Goal: Task Accomplishment & Management: Use online tool/utility

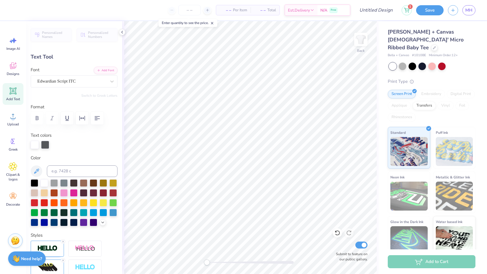
type textarea "Z"
type textarea "Chi Omega"
type input "11.02"
type input "3.73"
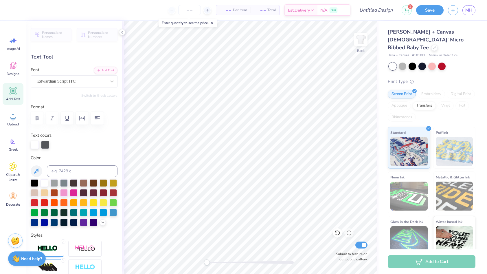
type input "2.30"
type input "0.0"
click at [431, 44] on div at bounding box center [434, 47] width 6 height 6
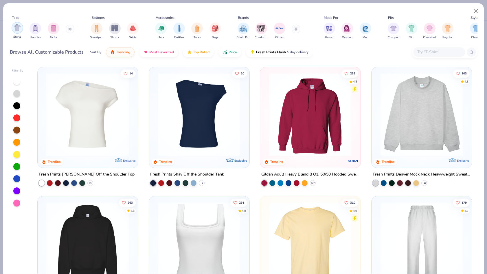
click at [19, 28] on img "filter for Shirts" at bounding box center [17, 27] width 7 height 7
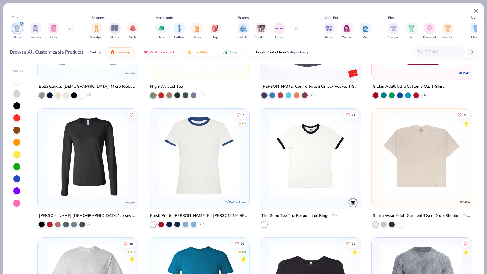
scroll to position [871, 0]
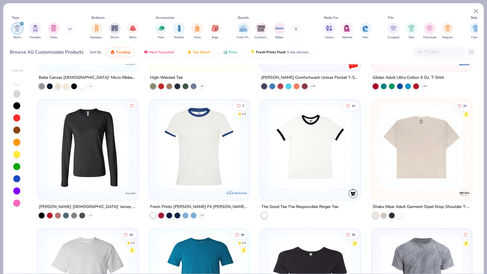
click at [408, 164] on img at bounding box center [422, 146] width 89 height 83
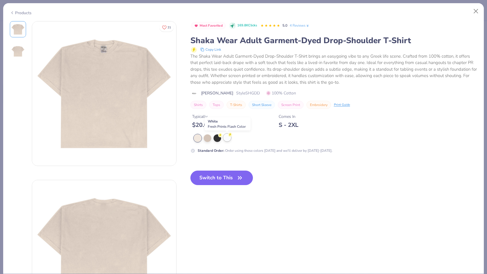
click at [226, 140] on div at bounding box center [228, 138] width 8 height 8
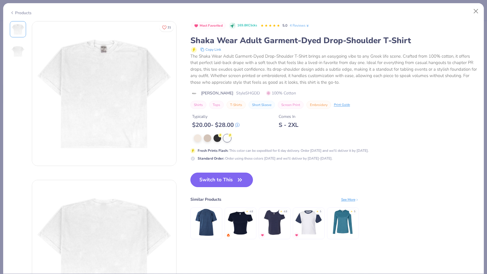
click at [221, 181] on button "Switch to This" at bounding box center [222, 180] width 63 height 14
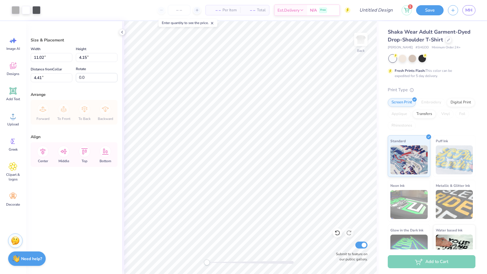
type input "14.35"
type input "5.40"
type input "4.12"
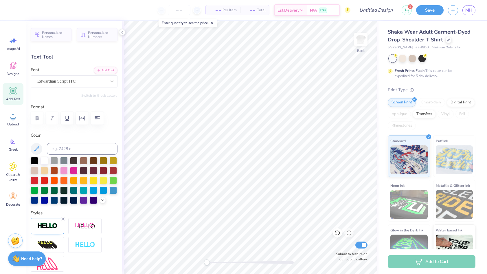
type textarea "F"
type textarea "[DATE] Social"
type input "0.0"
type input "5.32"
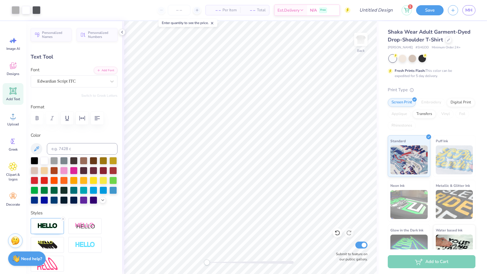
type input "1.97"
type input "7.14"
type input "0.0"
click at [378, 13] on input "Design Title" at bounding box center [369, 10] width 57 height 12
type input "[DATE] 2"
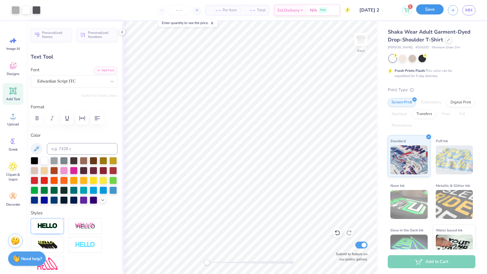
click at [433, 11] on button "Save" at bounding box center [430, 9] width 28 height 10
click at [427, 7] on div "Save" at bounding box center [430, 10] width 28 height 10
click at [468, 12] on span "MH" at bounding box center [469, 10] width 7 height 7
click at [425, 10] on div "Save" at bounding box center [430, 10] width 28 height 10
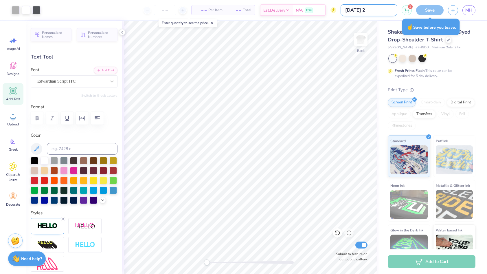
click at [374, 10] on input "[DATE] 2" at bounding box center [369, 10] width 57 height 12
click at [389, 10] on input "[DATE] 2" at bounding box center [369, 10] width 57 height 12
click at [428, 12] on div "Save" at bounding box center [430, 10] width 28 height 10
click at [462, 56] on div at bounding box center [432, 59] width 87 height 8
click at [429, 13] on div "Save" at bounding box center [430, 10] width 28 height 10
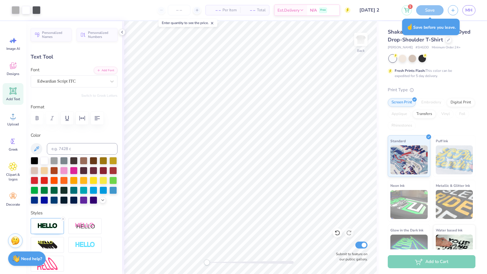
click at [447, 69] on div "Fresh Prints Flash: This color can be expedited for 5 day delivery." at bounding box center [430, 73] width 71 height 10
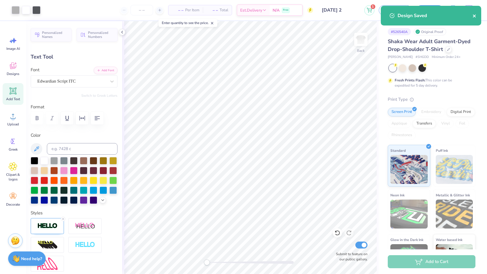
click at [476, 16] on icon "close" at bounding box center [475, 16] width 4 height 5
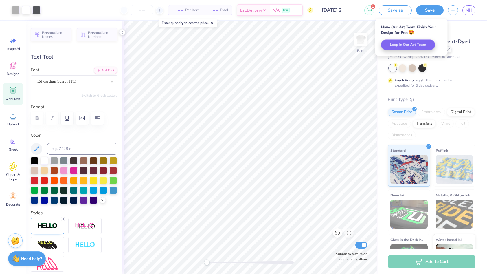
click at [471, 11] on span "MH" at bounding box center [469, 10] width 7 height 7
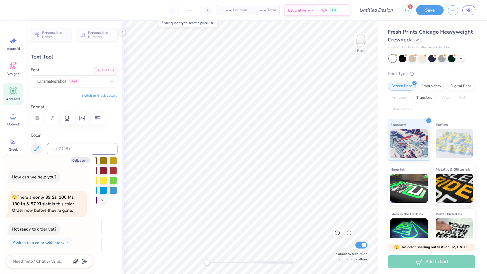
type textarea "x"
type textarea "alpha delta pi\"
type textarea "x"
type textarea "alpha delta pi"
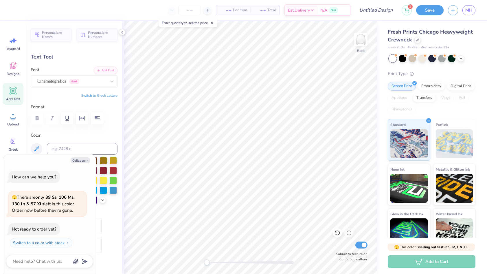
type textarea "x"
type textarea "alpha delta p"
type textarea "x"
type textarea "alpha delta"
type textarea "x"
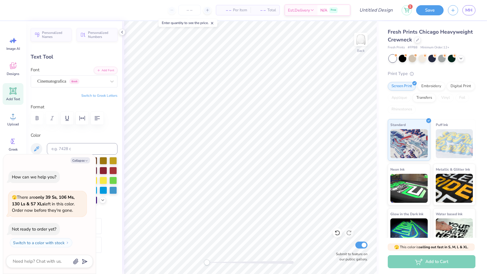
type textarea "alpha delta"
type textarea "x"
type textarea "alpha delt"
type textarea "x"
type textarea "alpha del"
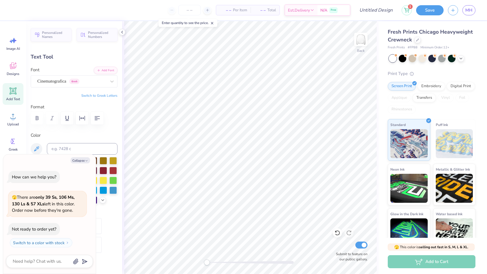
type textarea "x"
type textarea "alpha de"
type textarea "x"
type textarea "alpha d"
type textarea "x"
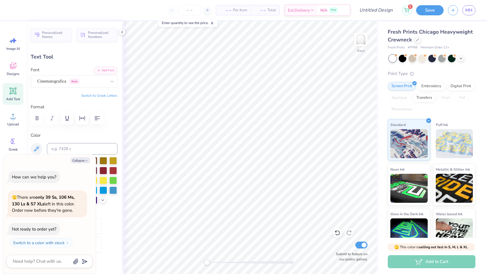
type textarea "alpha"
type textarea "x"
type textarea "alpha"
type textarea "x"
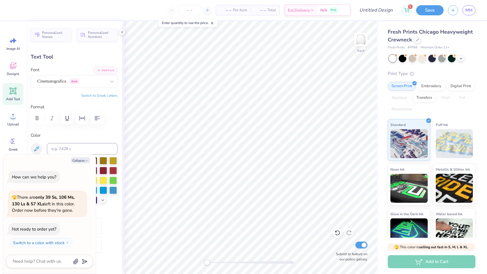
type textarea "alph"
type textarea "x"
type textarea "alp"
type textarea "x"
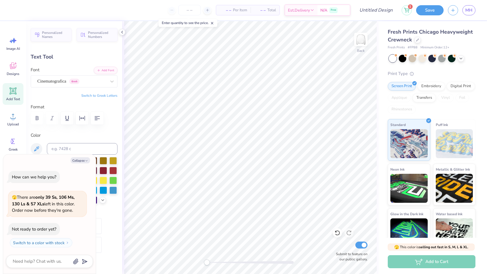
type textarea "al"
type textarea "x"
type textarea "a"
type textarea "x"
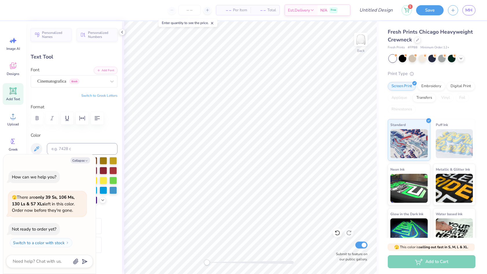
type textarea "c"
type textarea "x"
type textarea "chi"
type textarea "x"
type textarea "chi"
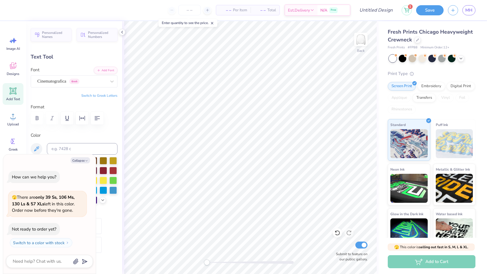
type textarea "x"
type textarea "chi o"
type textarea "x"
type textarea "chi ome"
type textarea "x"
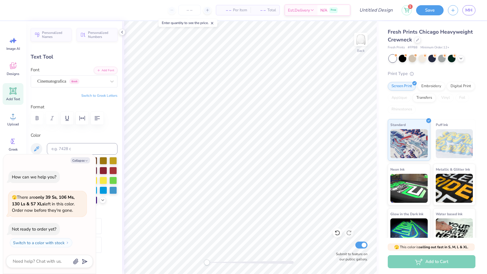
type textarea "chi omeg"
type textarea "x"
type textarea "chi omega"
click at [78, 160] on button "Collapse" at bounding box center [80, 160] width 19 height 6
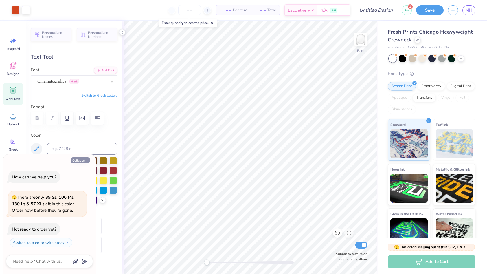
type textarea "x"
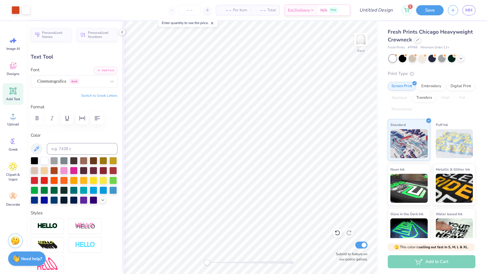
type input "2.56"
type input "0.44"
type input "4.91"
type textarea "h"
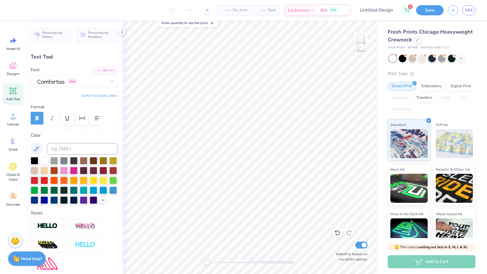
type textarea "HALLOWEEN"
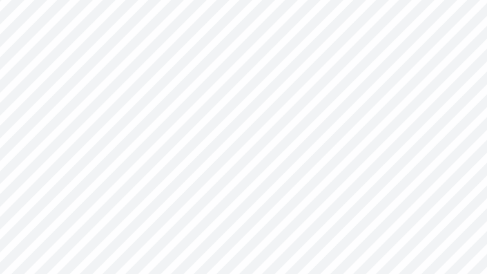
type input "2.65"
type textarea "SOCIAL"
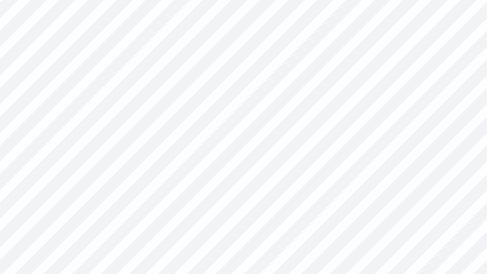
type input "0.65"
type input "0.72"
type input "4.40"
type input "1.77"
type input "1.96"
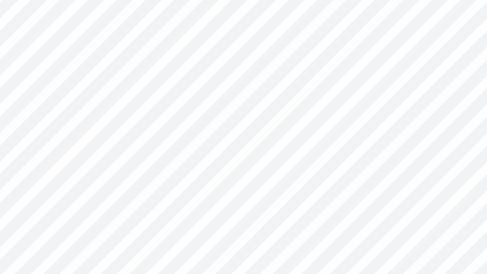
type input "1.63"
type input "1.39"
type input "6.40"
